Goal: Task Accomplishment & Management: Use online tool/utility

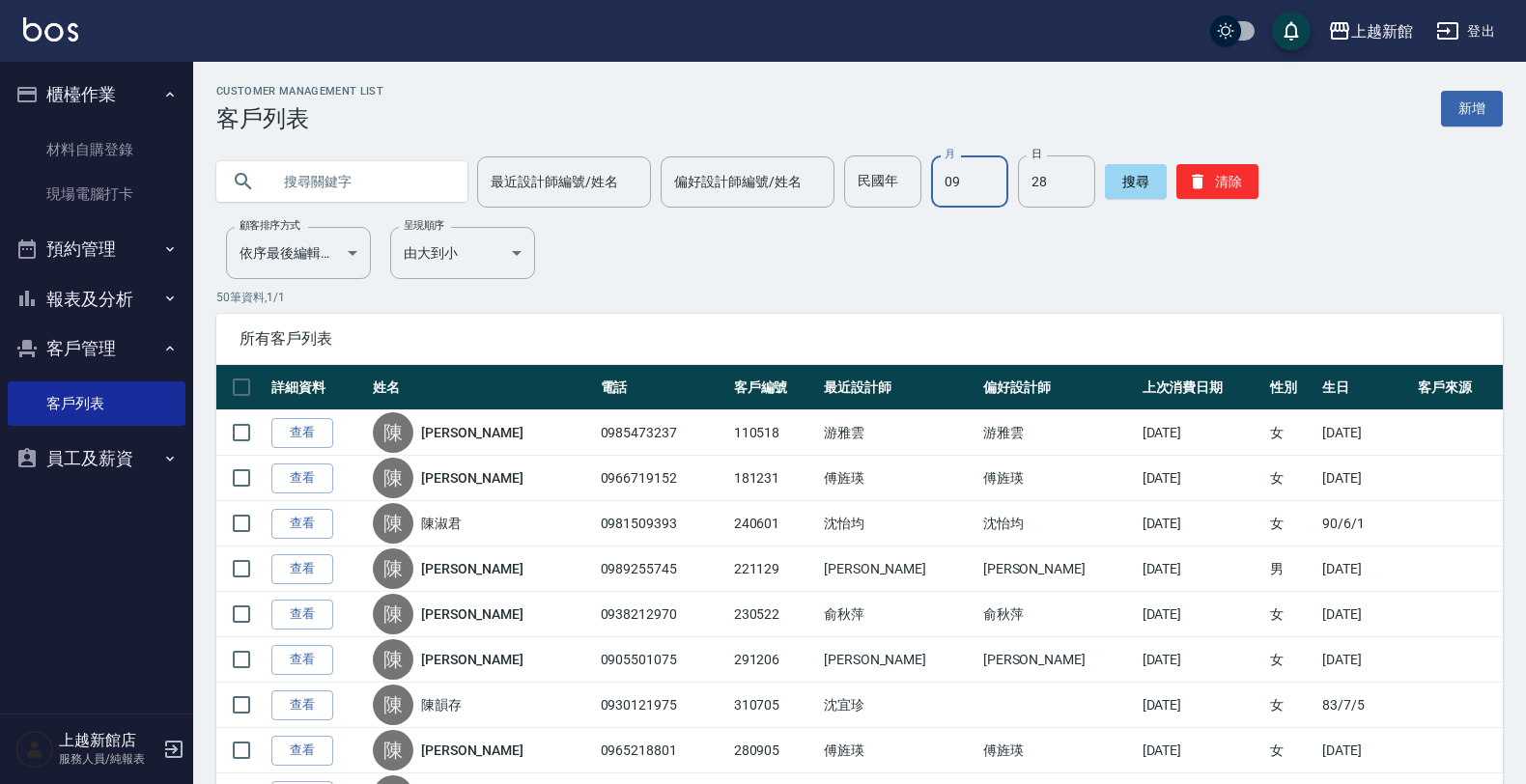
type input "09"
type input "24"
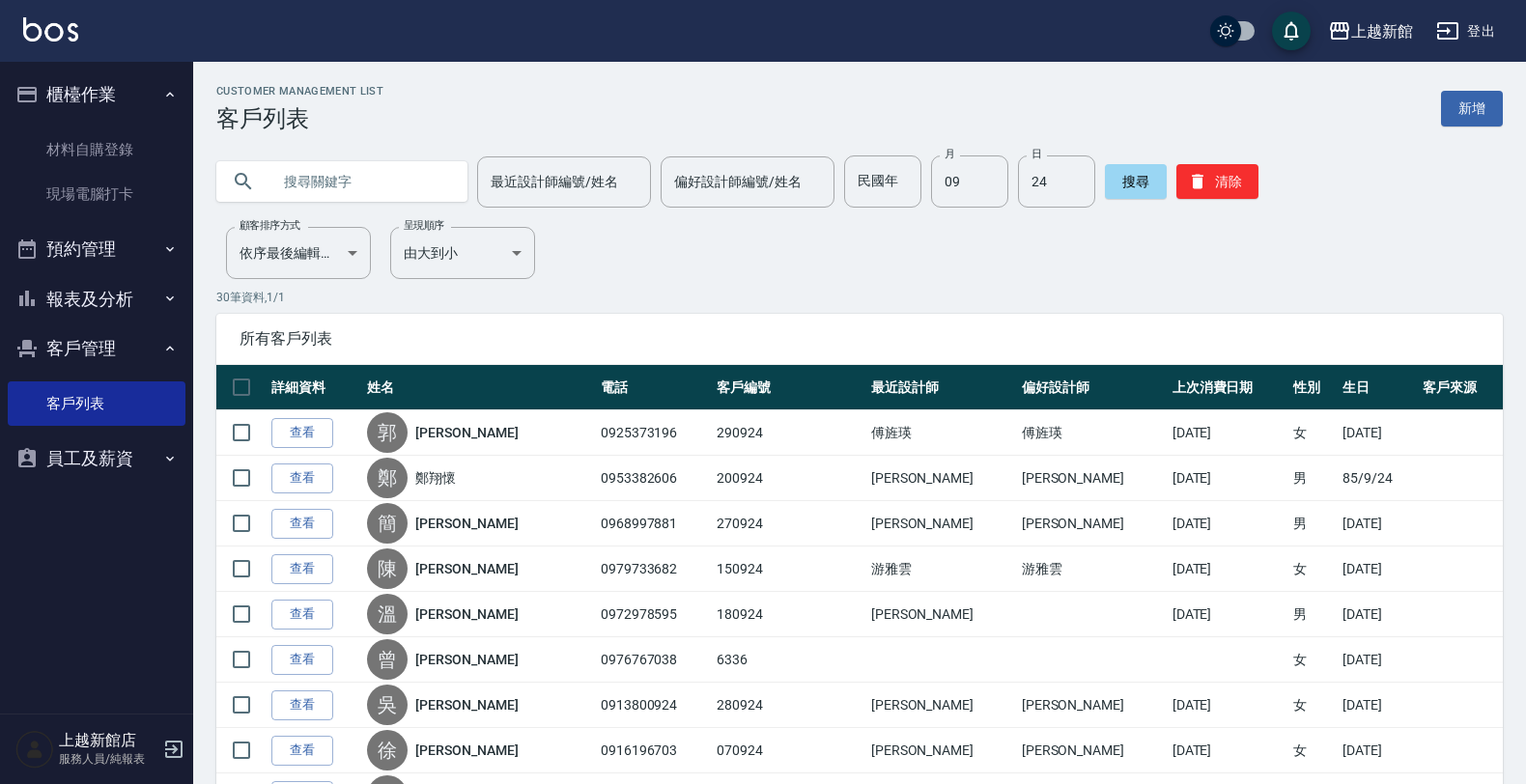
click at [708, 191] on input "偏好設計師編號/姓名" at bounding box center [748, 181] width 157 height 34
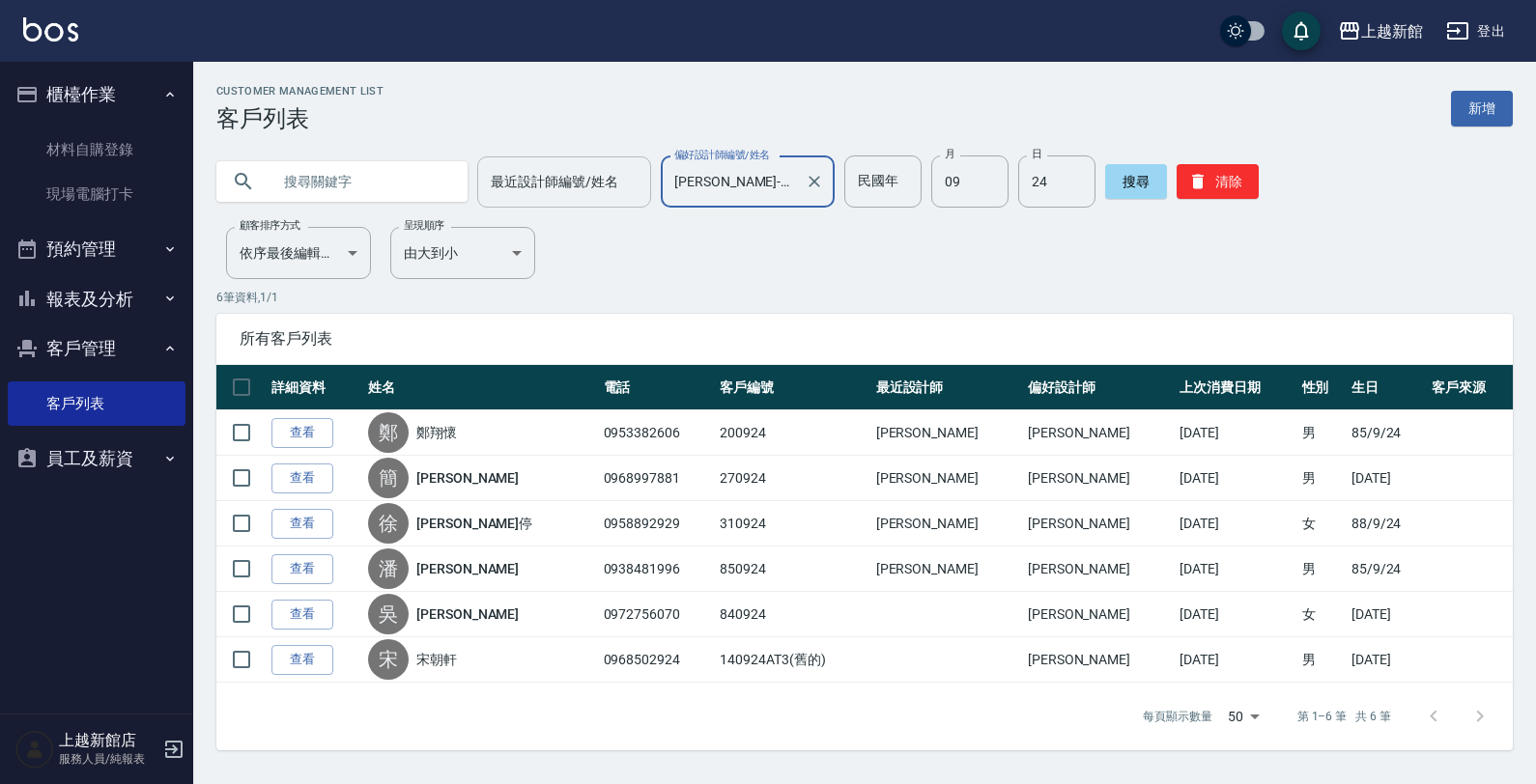
type input "[PERSON_NAME]-18"
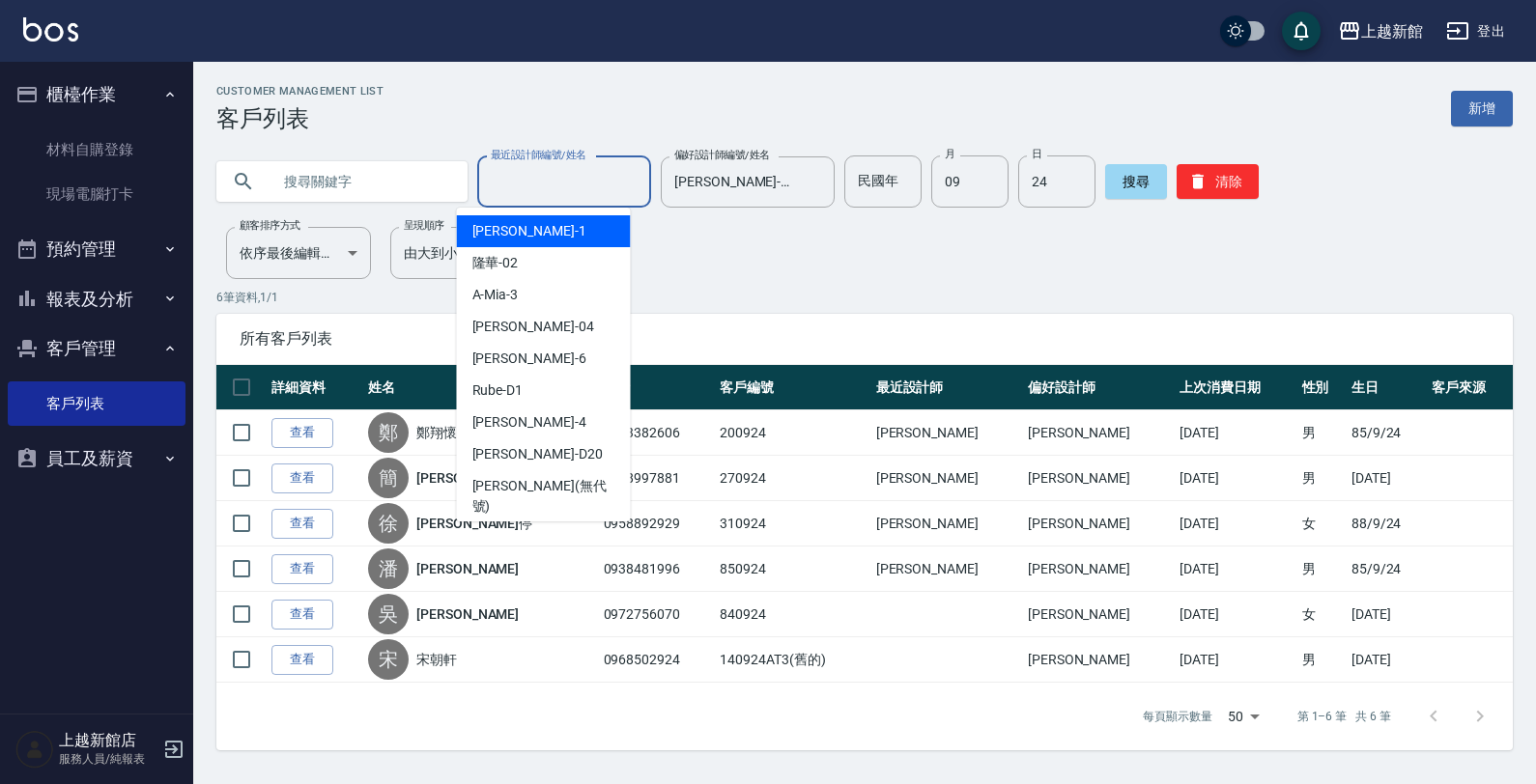
click at [589, 185] on input "最近設計師編號/姓名" at bounding box center [564, 181] width 157 height 34
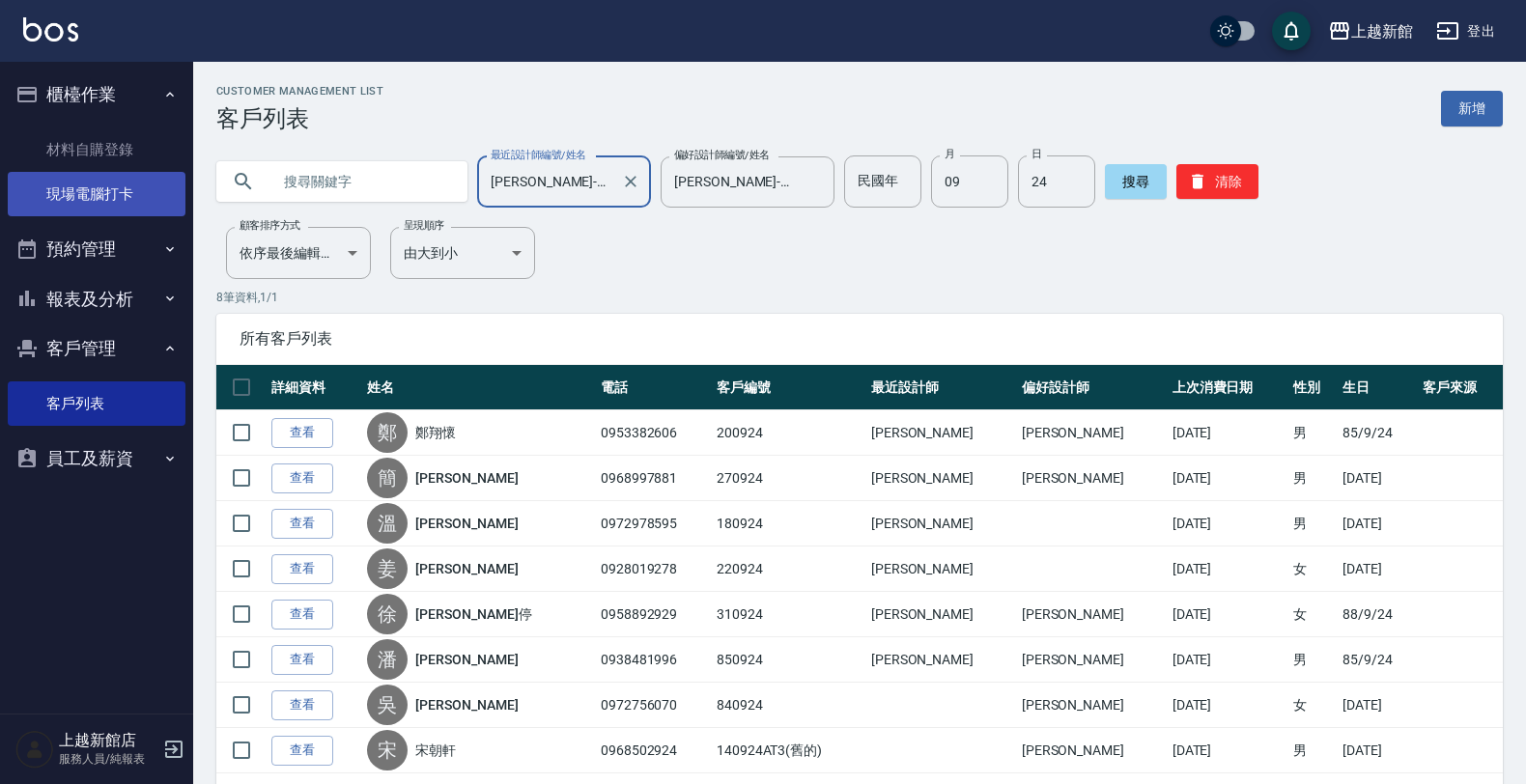
type input "[PERSON_NAME]-18"
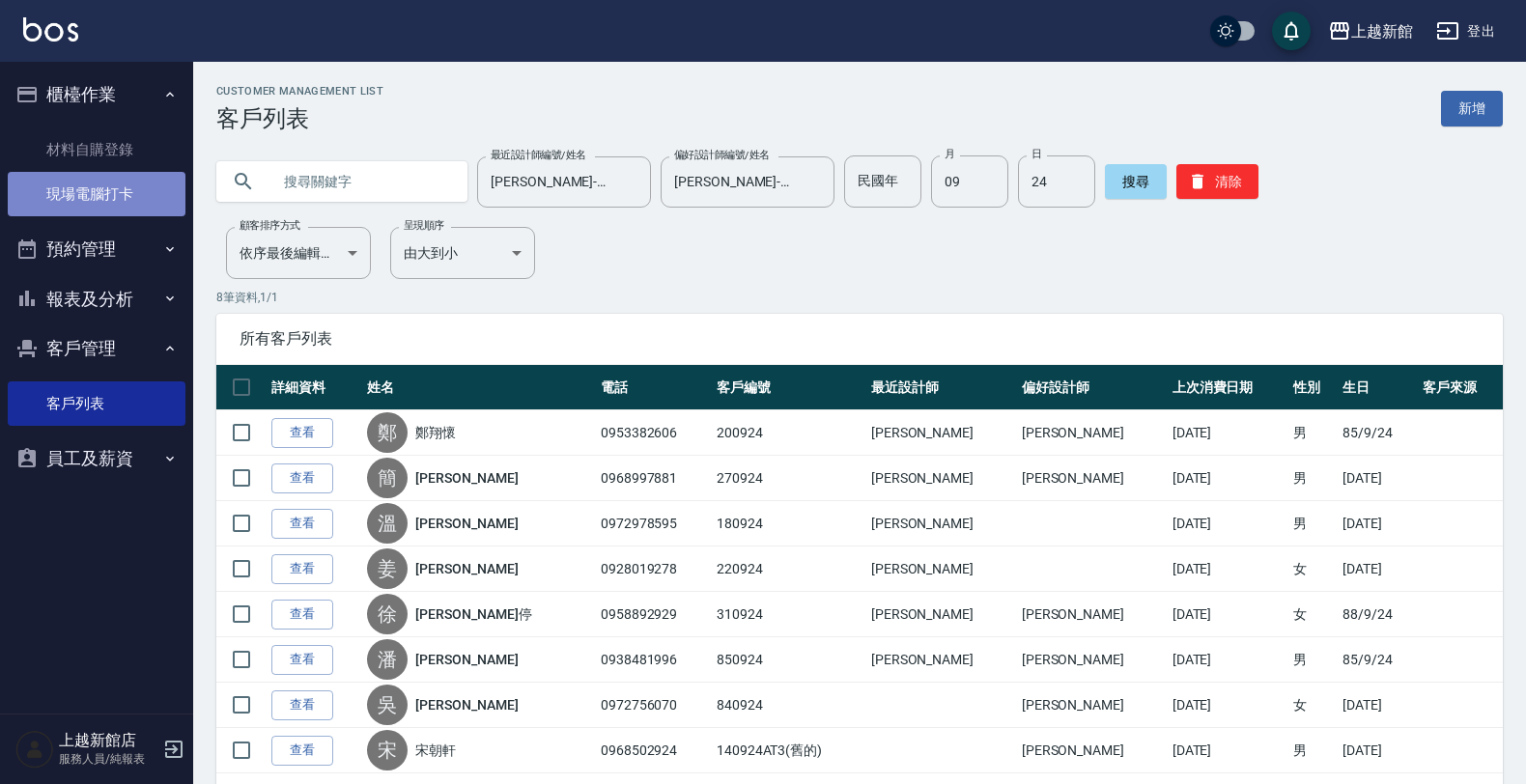
click at [94, 195] on link "現場電腦打卡" at bounding box center [97, 193] width 178 height 44
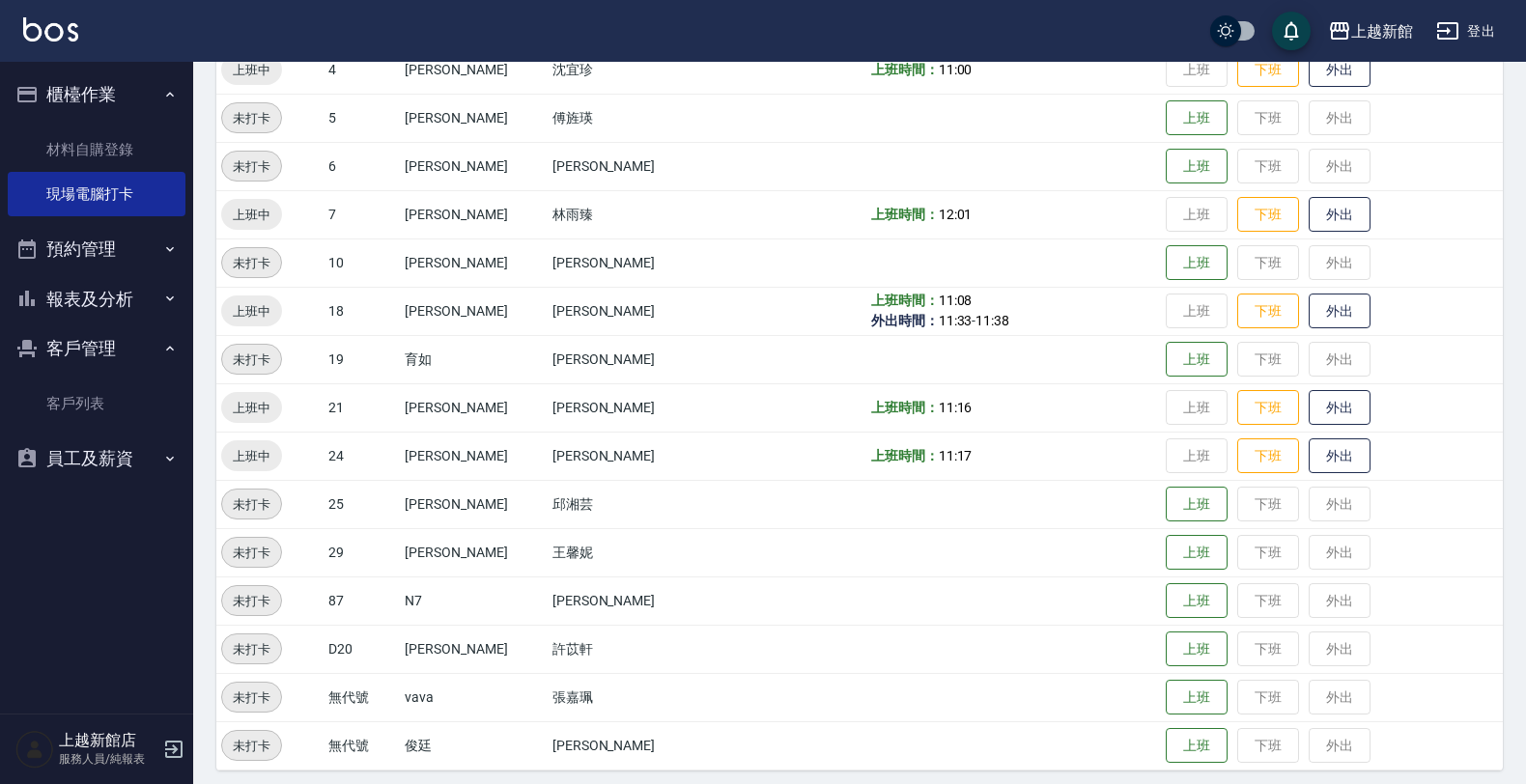
scroll to position [420, 0]
